Goal: Task Accomplishment & Management: Use online tool/utility

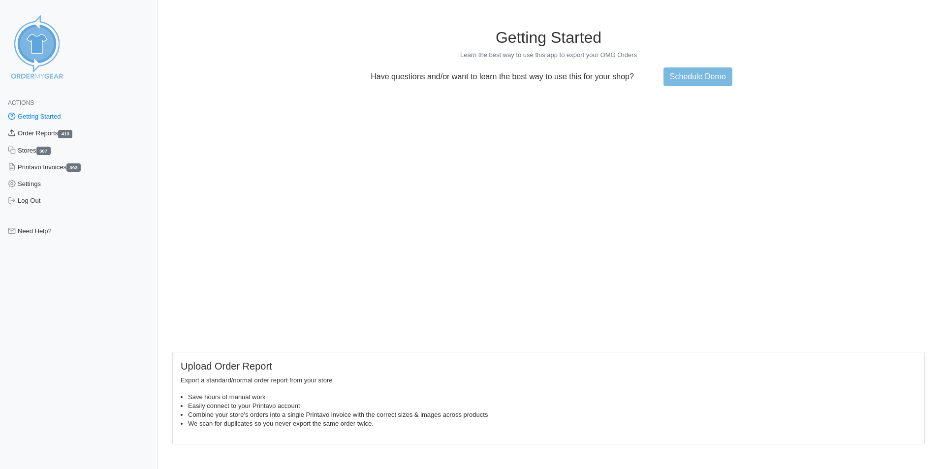
click at [46, 133] on link "Order Reports 413" at bounding box center [79, 133] width 158 height 17
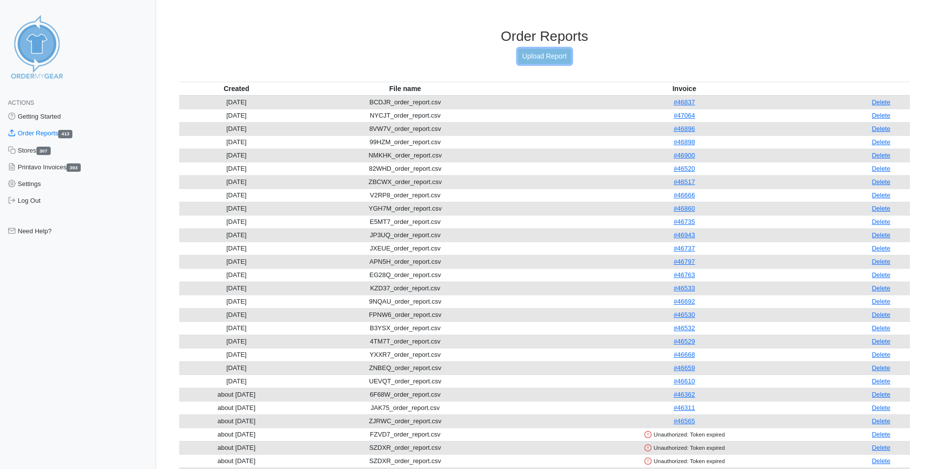
click at [557, 56] on link "Upload Report" at bounding box center [544, 56] width 53 height 15
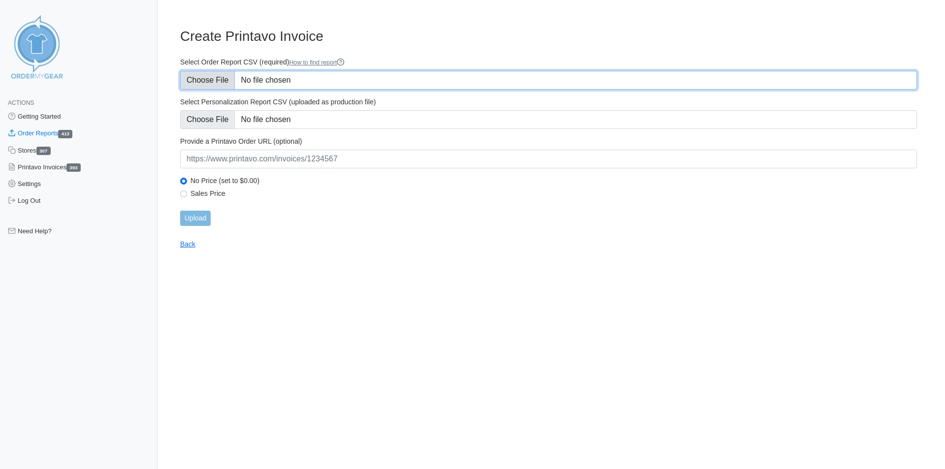
click at [213, 79] on input "Select Order Report CSV (required) How to find report" at bounding box center [548, 80] width 737 height 19
type input "C:\fakepath\VEY66_order_report.csv"
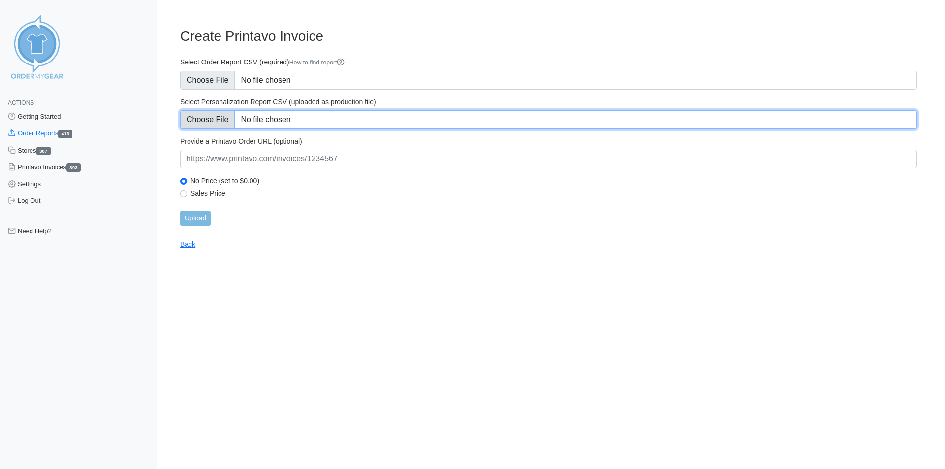
click at [208, 117] on input "Select Personalization Report CSV (uploaded as production file)" at bounding box center [548, 119] width 737 height 19
type input "C:\fakepath\VEY66_personalization_report.csv"
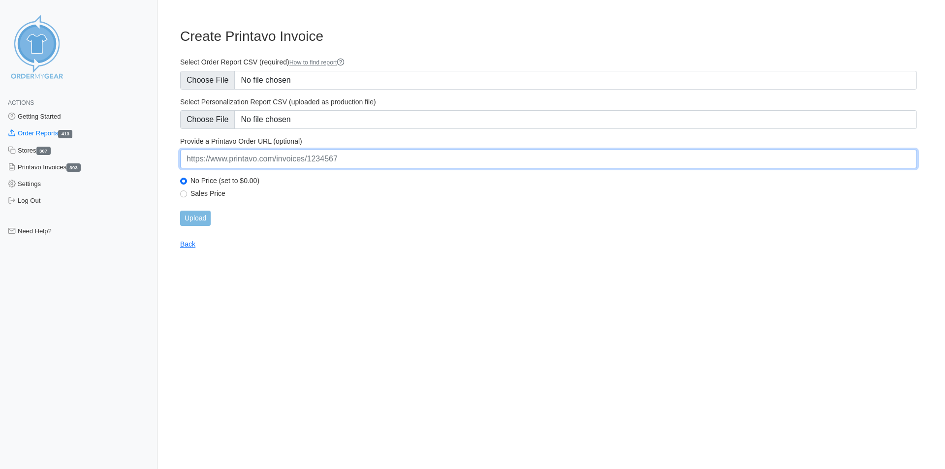
click at [277, 167] on input "url" at bounding box center [548, 159] width 737 height 19
paste input "https://www.printavo.com/invoices/20260052"
type input "https://www.printavo.com/invoices/20260052"
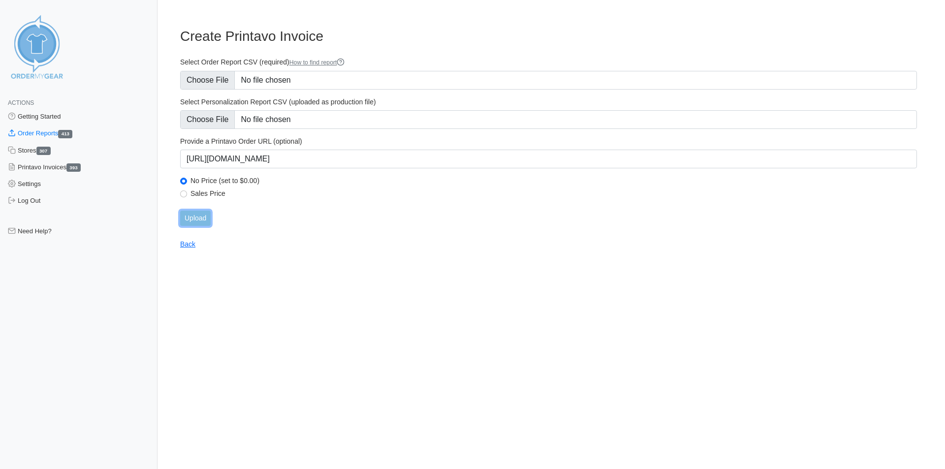
click at [192, 217] on input "Upload" at bounding box center [195, 218] width 31 height 15
